Goal: Information Seeking & Learning: Learn about a topic

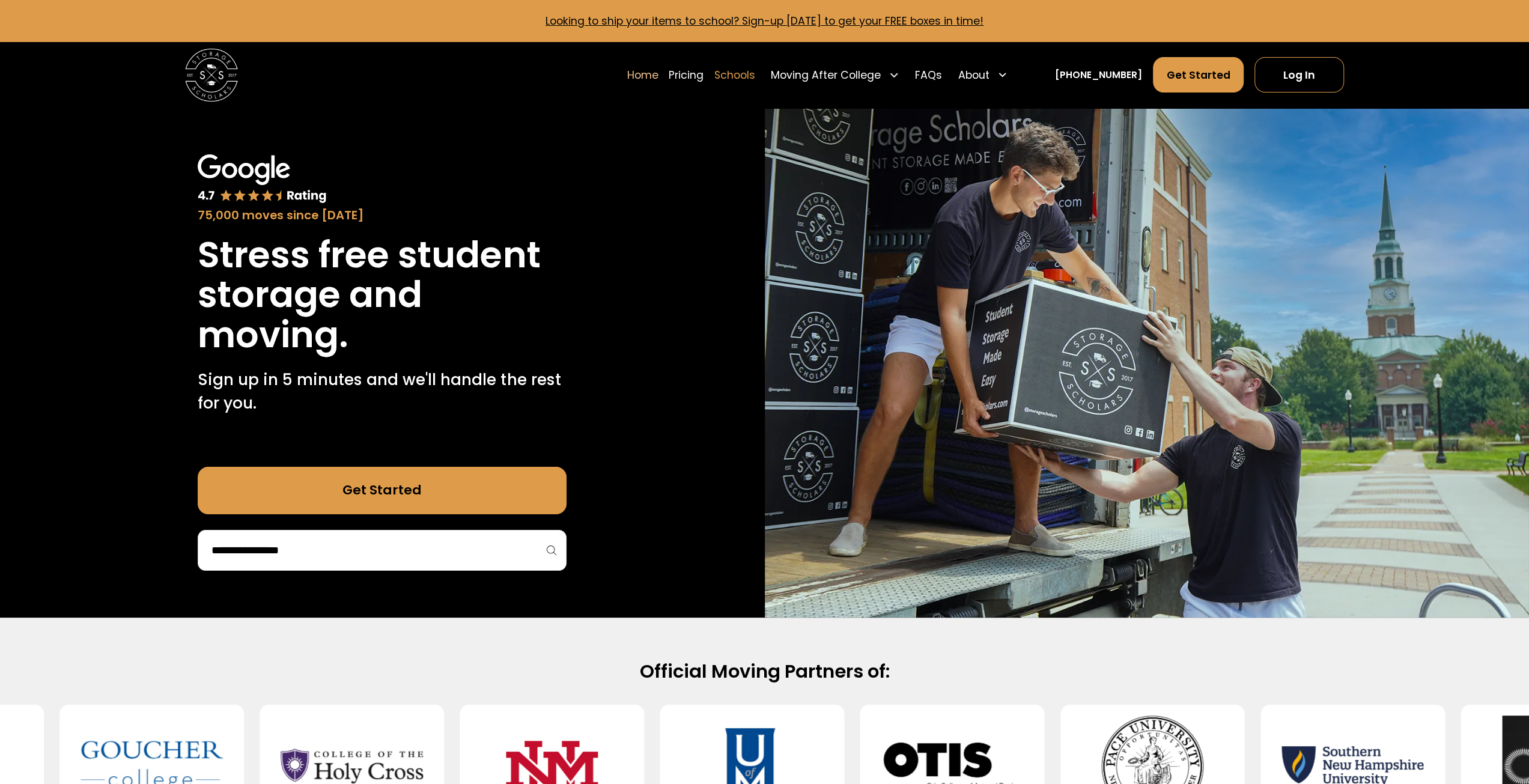
click at [755, 78] on link "Schools" at bounding box center [735, 75] width 41 height 37
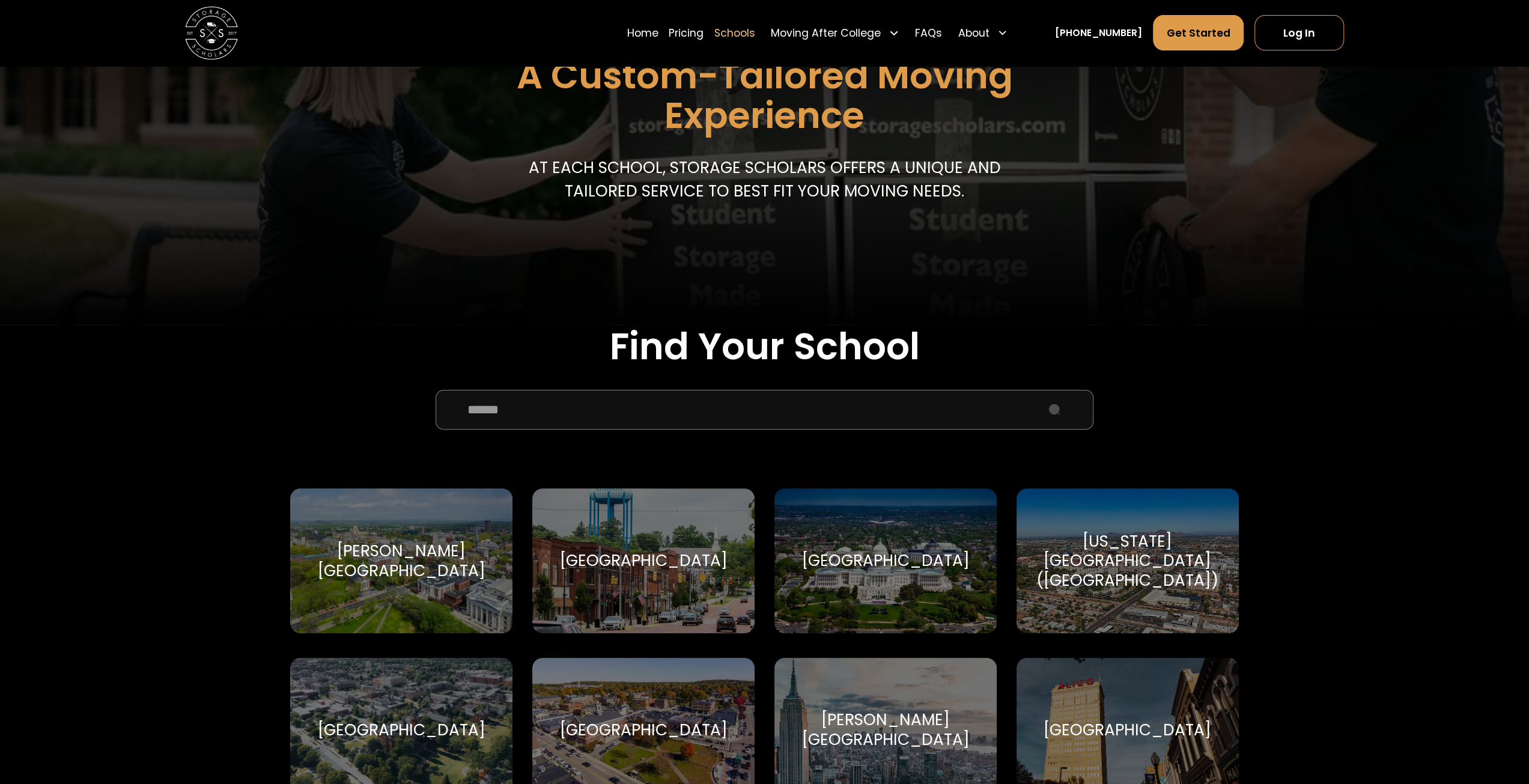
scroll to position [240, 0]
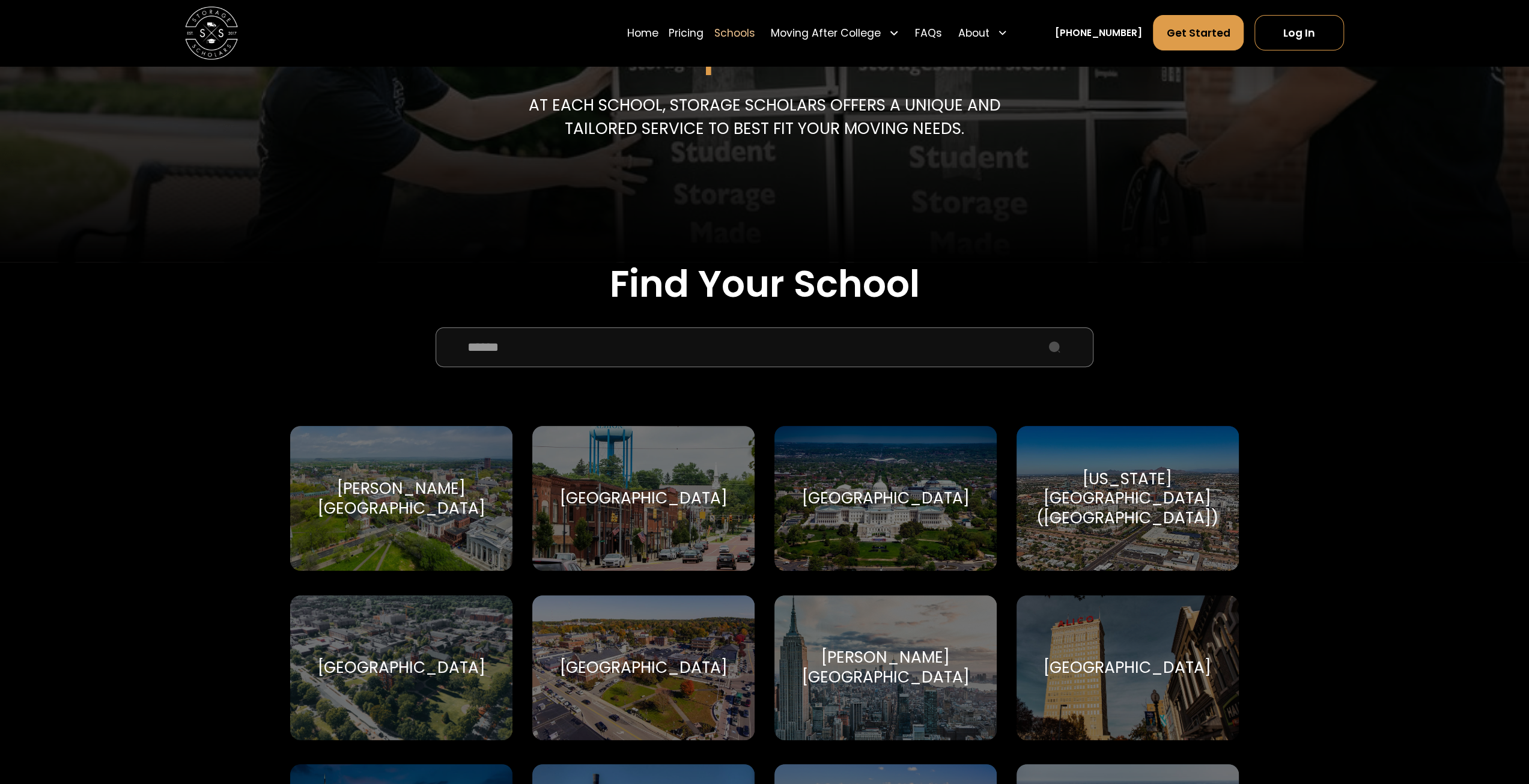
click at [518, 336] on input "School Select Form" at bounding box center [765, 347] width 658 height 40
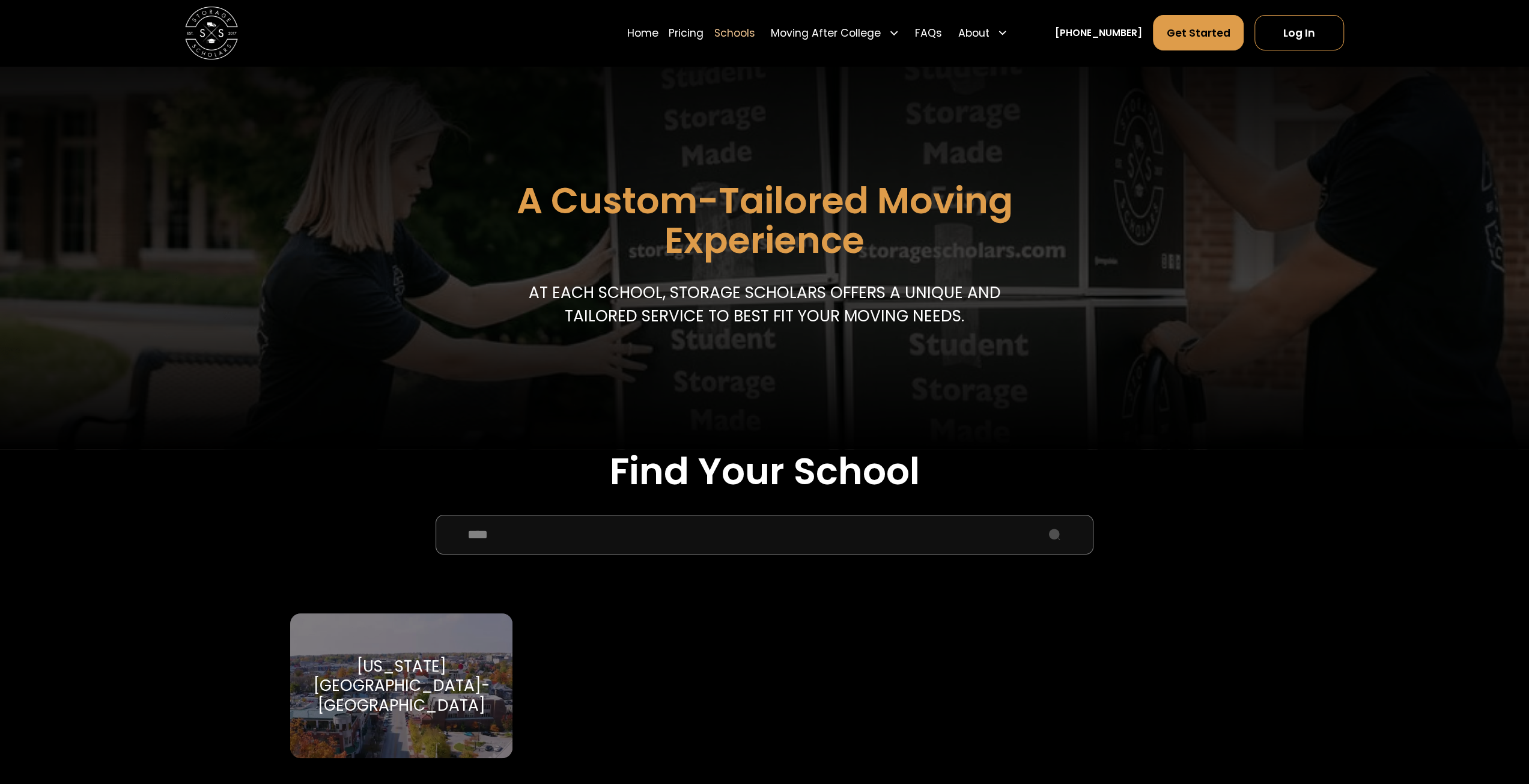
scroll to position [0, 0]
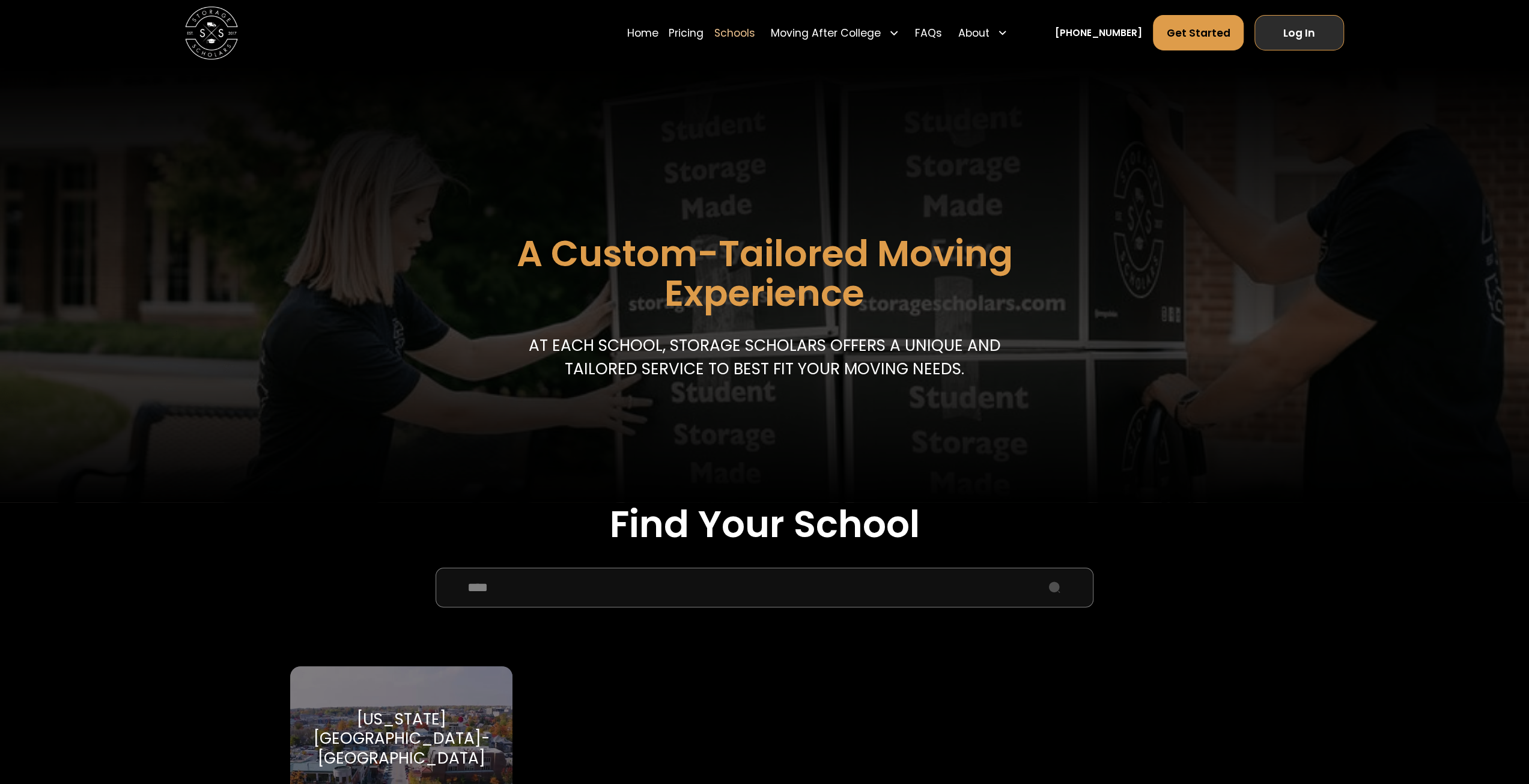
type input "****"
click at [658, 37] on link "Home" at bounding box center [643, 32] width 31 height 37
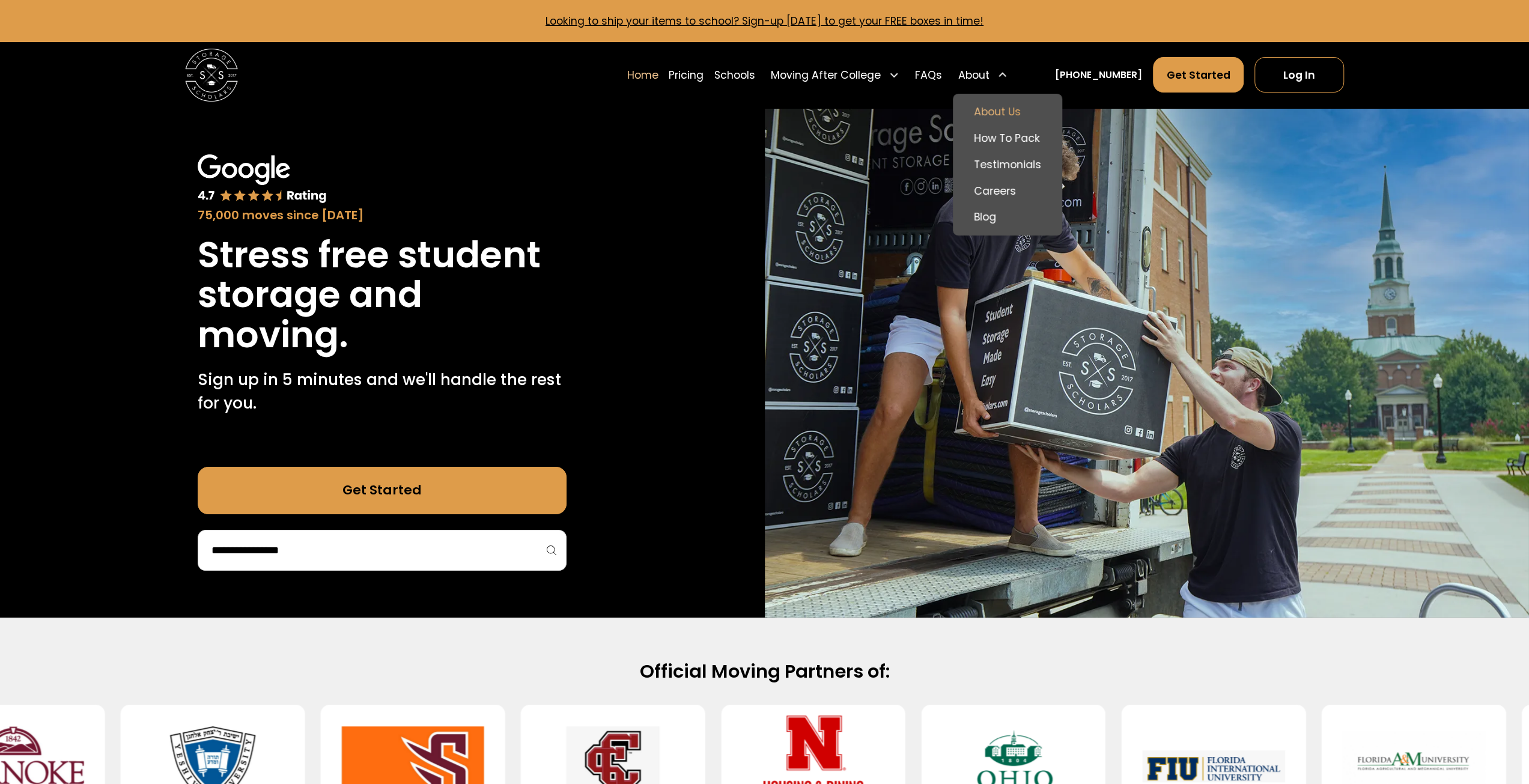
click at [1017, 111] on link "About Us" at bounding box center [1007, 111] width 99 height 26
